Goal: Task Accomplishment & Management: Manage account settings

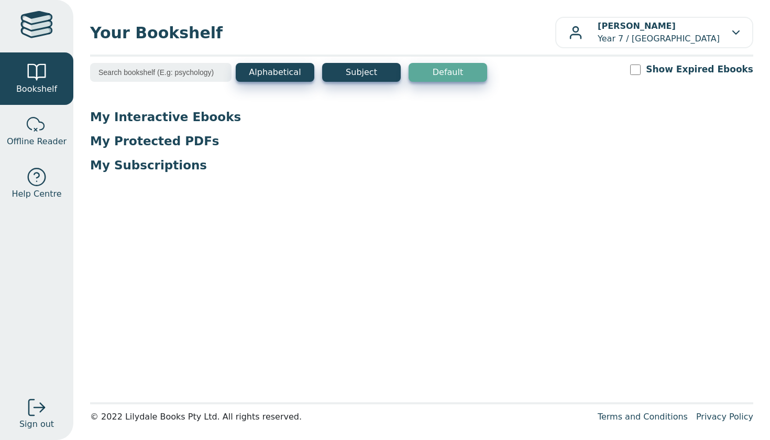
click at [164, 76] on input "search" at bounding box center [160, 72] width 141 height 19
type input "math"
click at [31, 50] on link at bounding box center [36, 26] width 73 height 52
click at [346, 74] on button "Subject" at bounding box center [361, 72] width 79 height 19
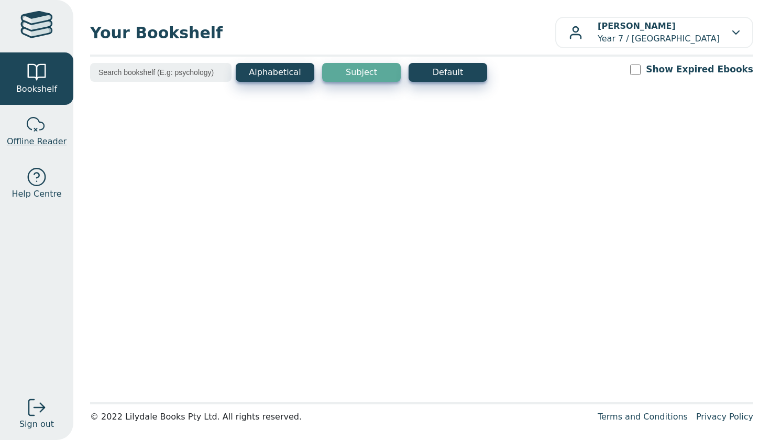
click at [38, 155] on link "Offline Reader" at bounding box center [36, 131] width 73 height 52
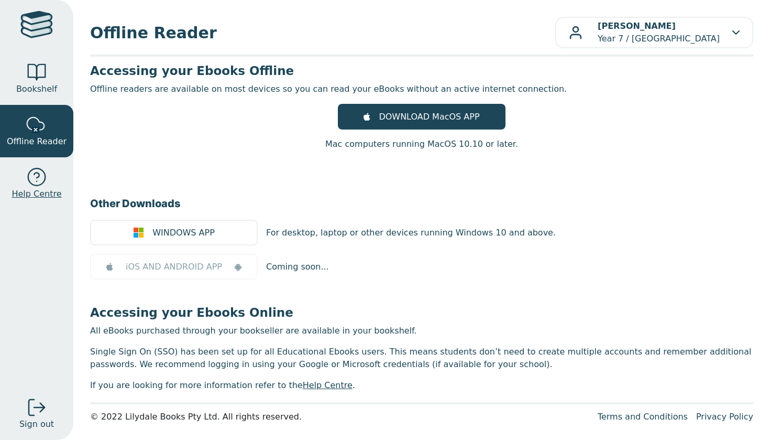
click at [40, 206] on link "Help Centre" at bounding box center [36, 183] width 73 height 52
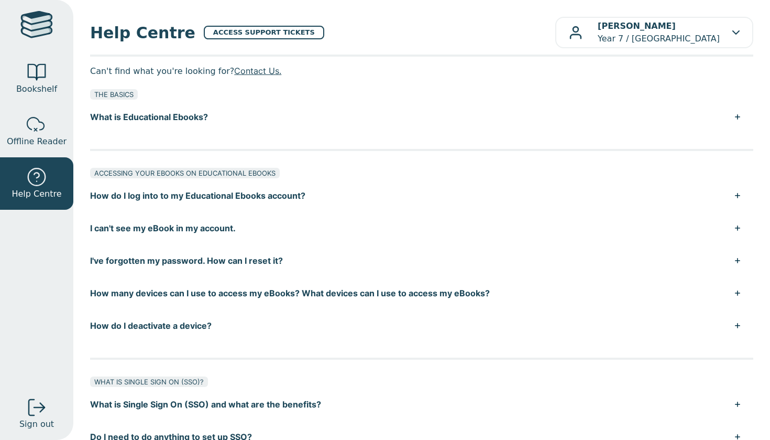
click at [38, 39] on div at bounding box center [36, 26] width 32 height 30
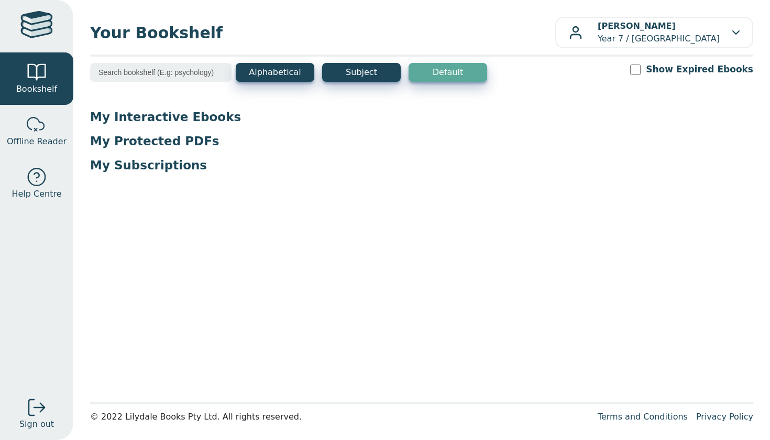
click at [41, 37] on div at bounding box center [36, 26] width 32 height 30
click at [41, 36] on div at bounding box center [36, 26] width 32 height 30
click at [133, 118] on p "My Interactive Ebooks" at bounding box center [421, 117] width 663 height 16
click at [123, 69] on input "search" at bounding box center [160, 72] width 141 height 19
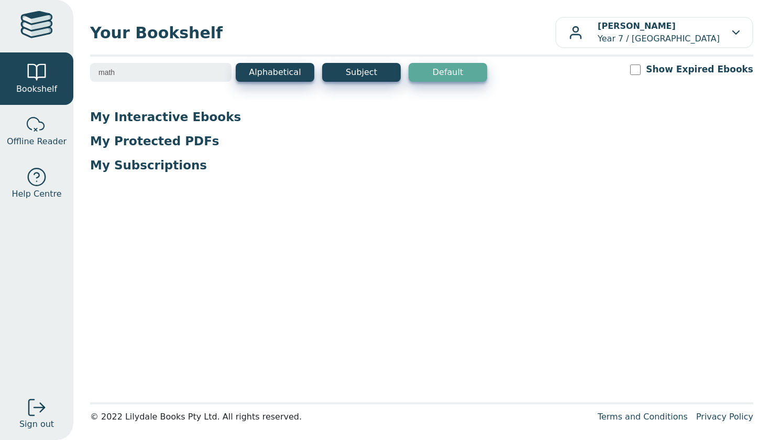
type input "math"
click at [285, 67] on button "Alphabetical" at bounding box center [275, 72] width 79 height 19
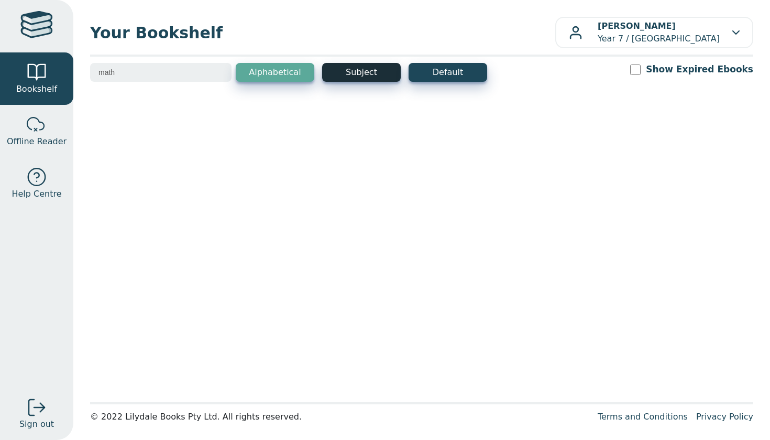
click at [338, 72] on button "Subject" at bounding box center [361, 72] width 79 height 19
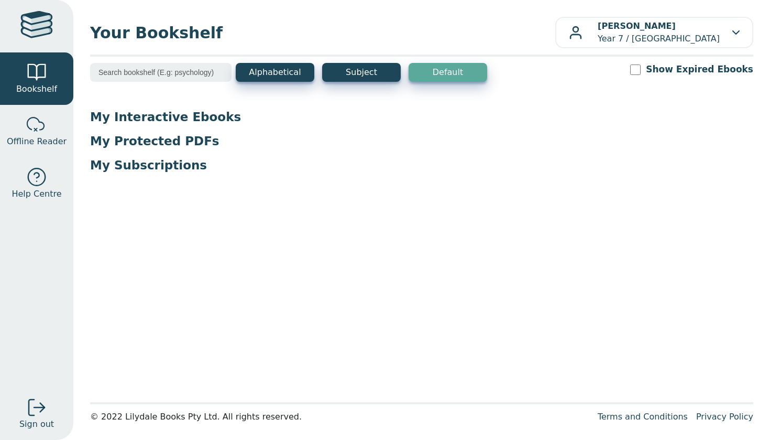
click at [54, 18] on link at bounding box center [36, 26] width 73 height 52
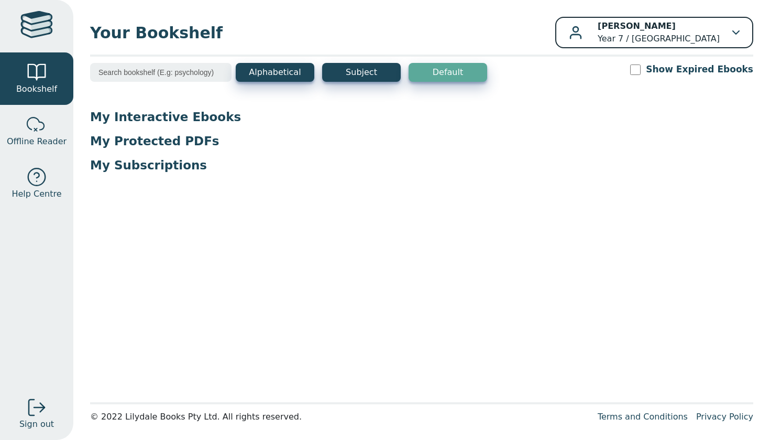
click at [709, 36] on p "[PERSON_NAME] Year 7 / [GEOGRAPHIC_DATA]" at bounding box center [659, 32] width 122 height 25
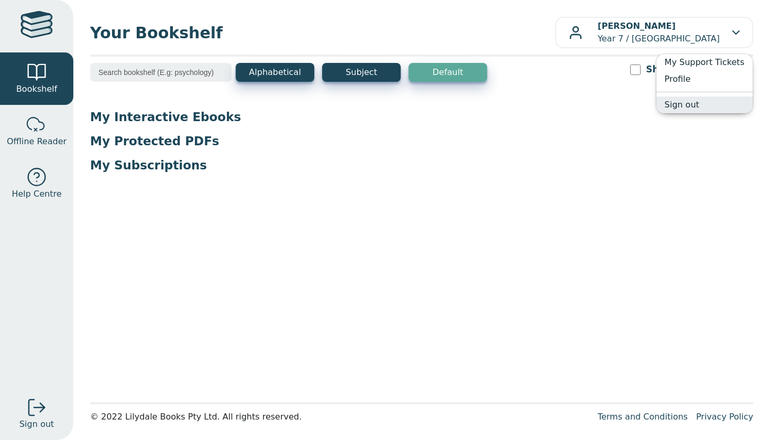
click at [696, 100] on link "Sign out" at bounding box center [704, 104] width 96 height 17
